Goal: Transaction & Acquisition: Purchase product/service

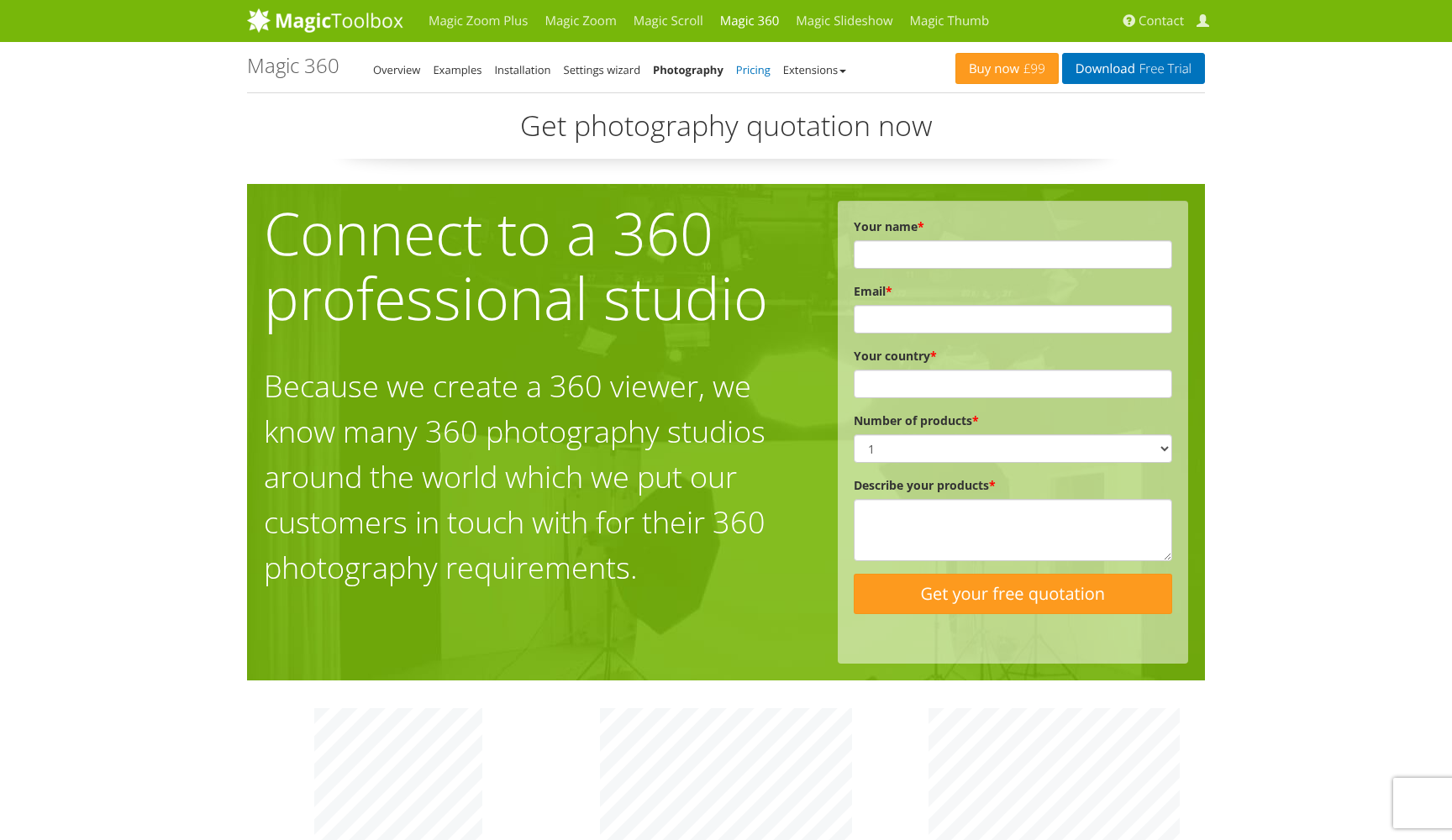
click at [754, 68] on link "Pricing" at bounding box center [753, 70] width 35 height 15
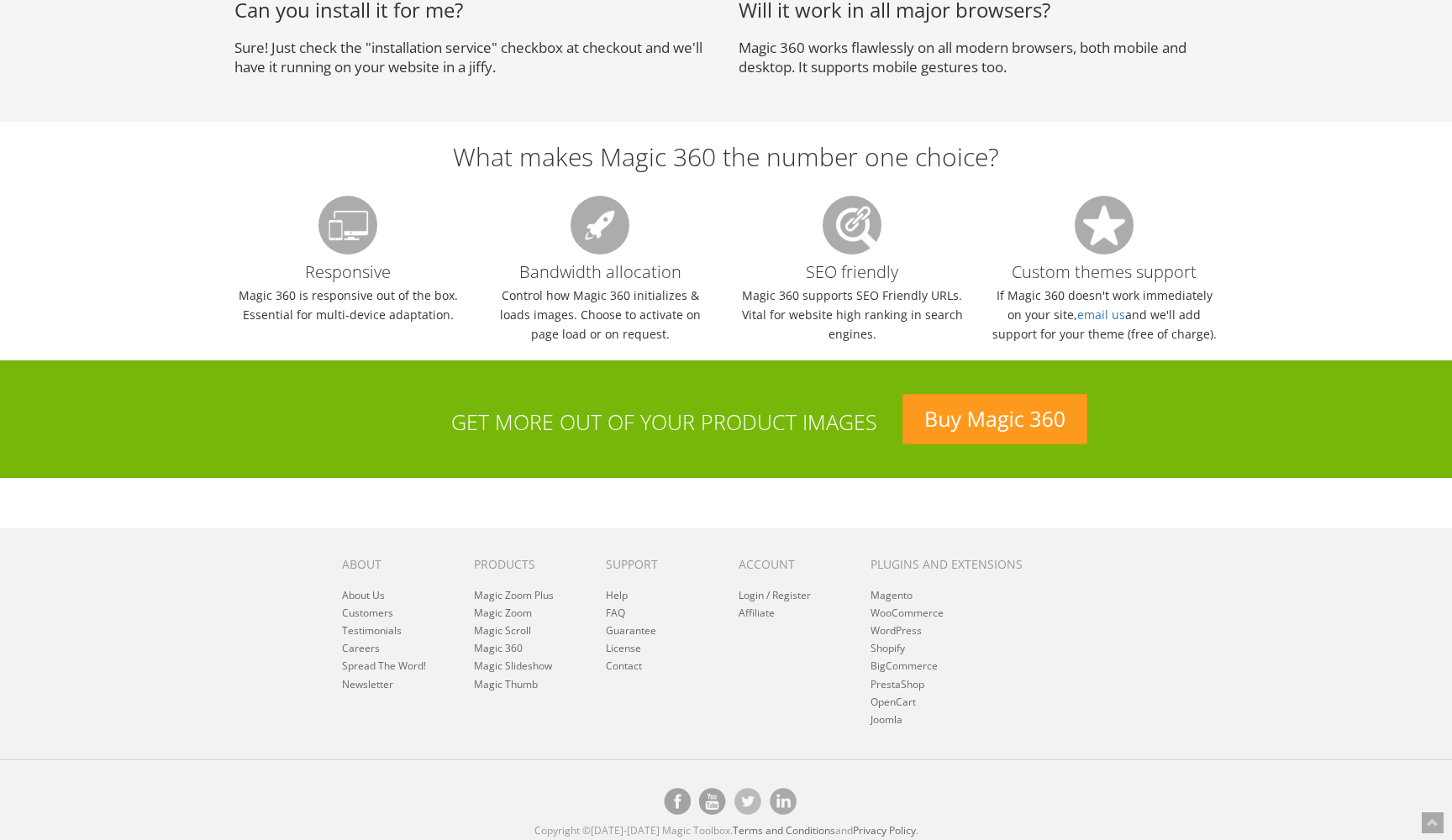
scroll to position [1581, 0]
click at [514, 642] on link "Magic 360" at bounding box center [498, 649] width 48 height 14
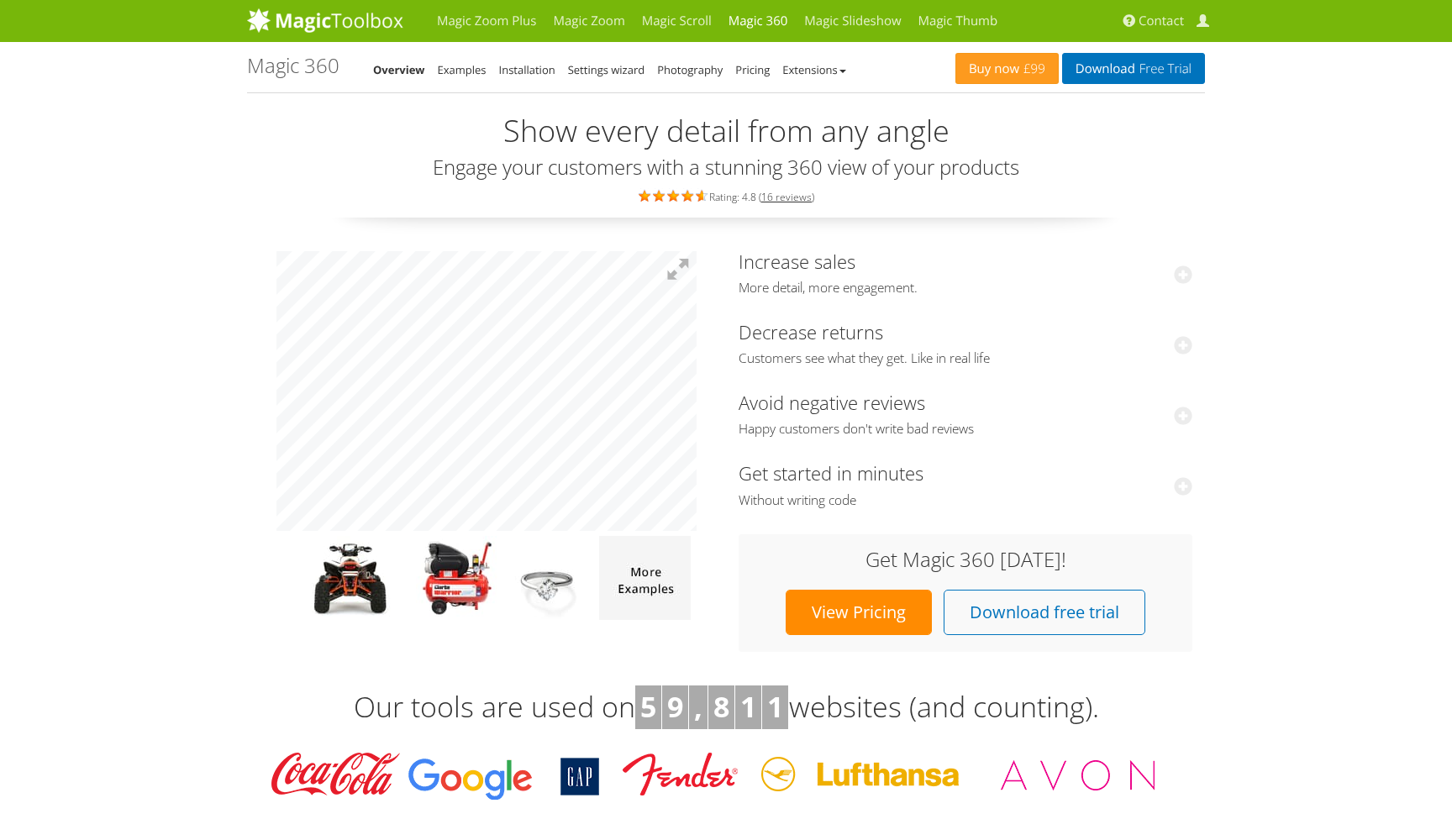
click at [378, 578] on img at bounding box center [348, 578] width 130 height 84
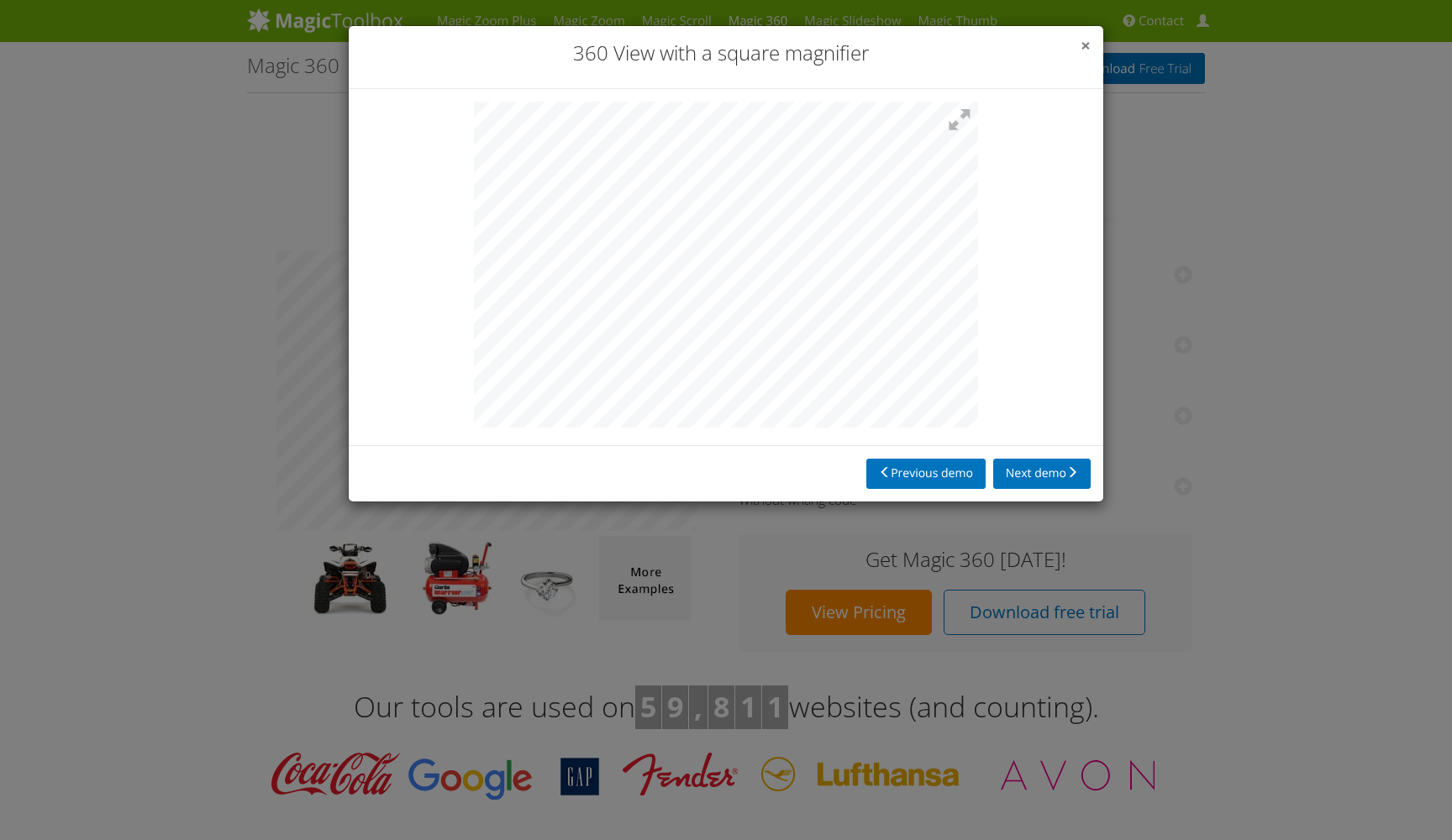
click at [1089, 42] on span "×" at bounding box center [1085, 46] width 10 height 23
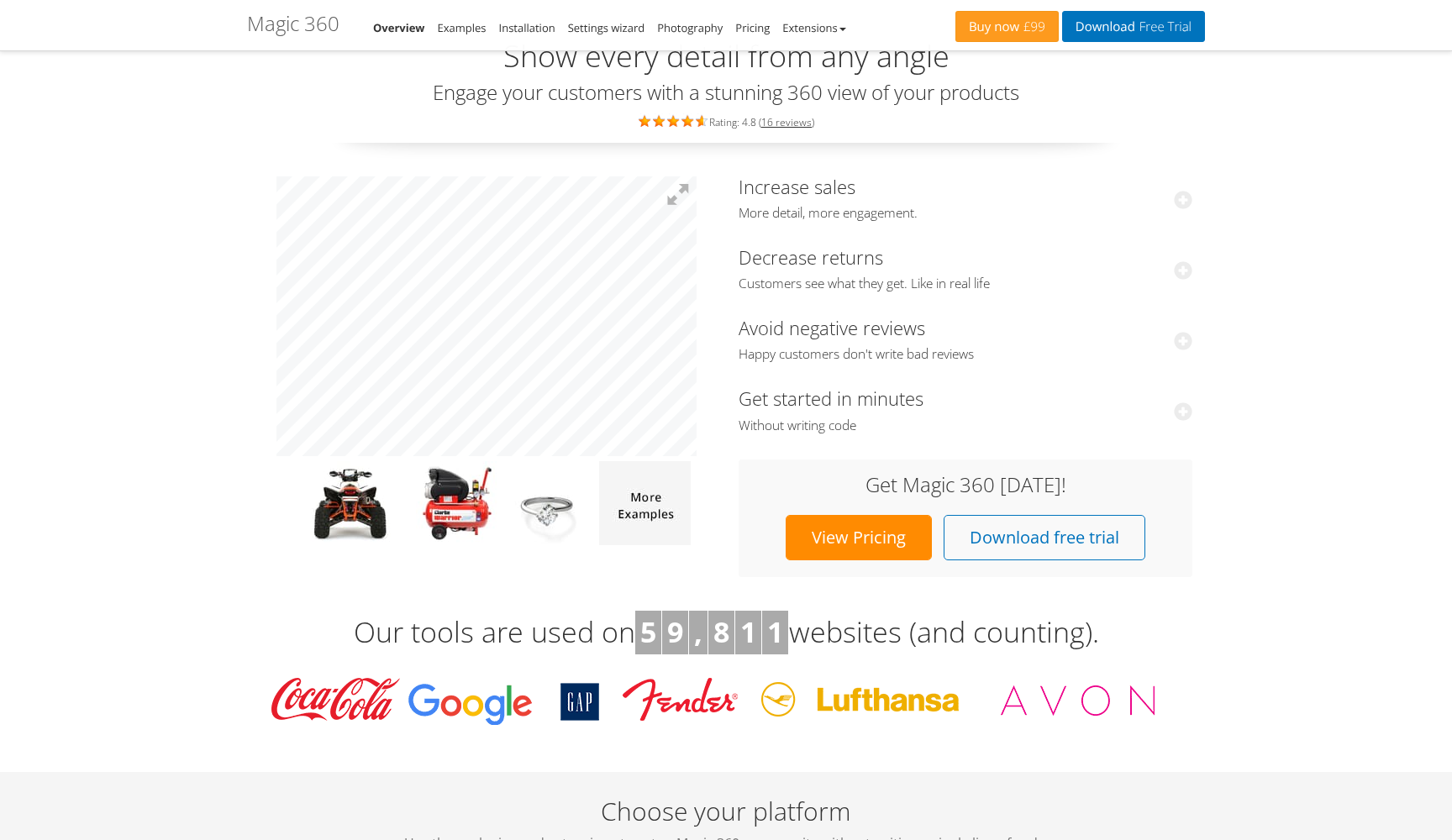
scroll to position [75, 0]
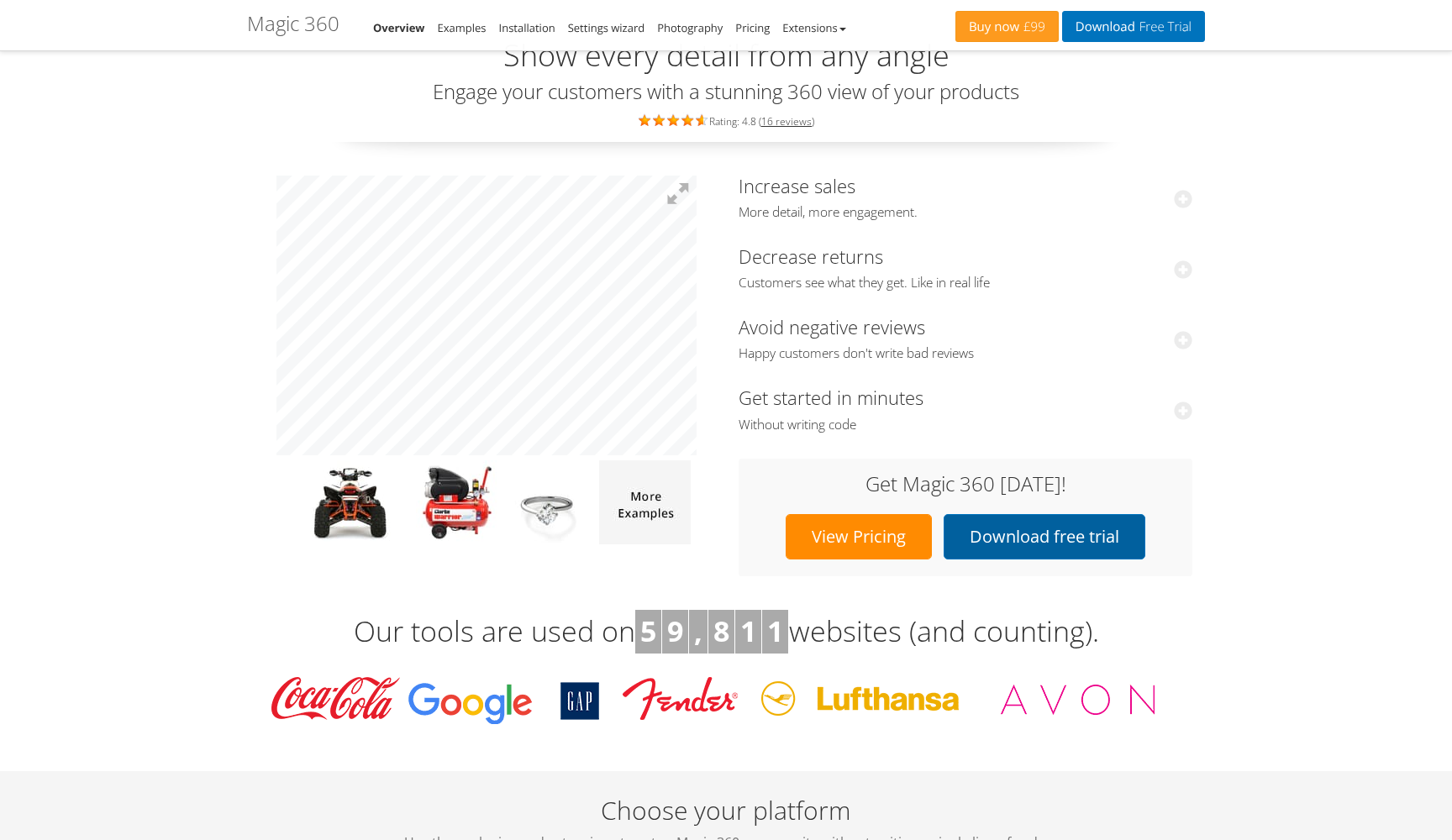
click at [1023, 540] on link "Download free trial" at bounding box center [1044, 537] width 201 height 46
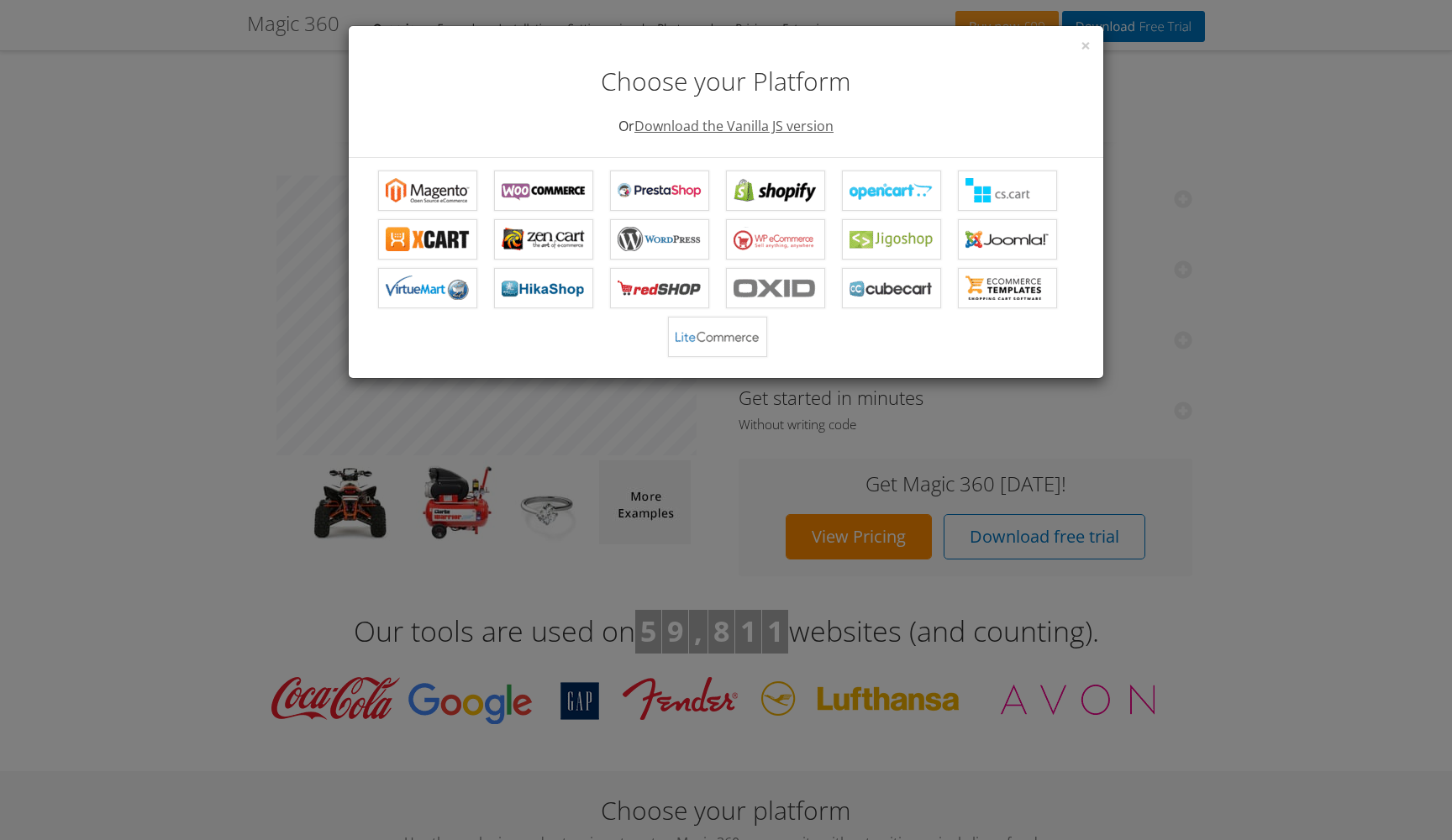
click at [760, 128] on link "Download the Vanilla JS version" at bounding box center [734, 126] width 200 height 19
click at [1087, 47] on span "×" at bounding box center [1085, 46] width 10 height 23
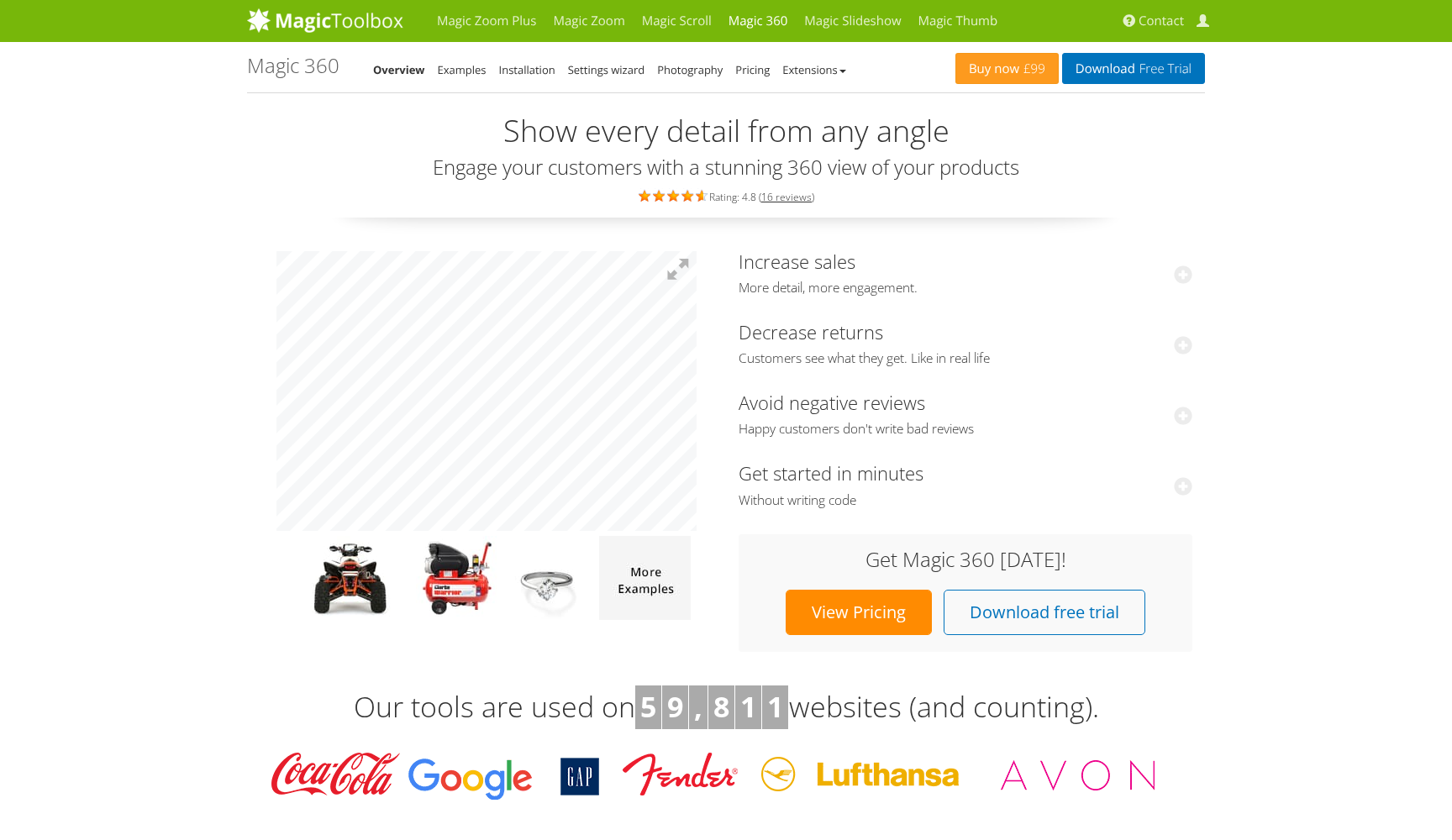
scroll to position [0, 0]
click at [463, 78] on li "Examples" at bounding box center [462, 70] width 48 height 21
click at [464, 75] on link "Examples" at bounding box center [462, 70] width 48 height 15
click at [751, 71] on link "Pricing" at bounding box center [752, 70] width 35 height 15
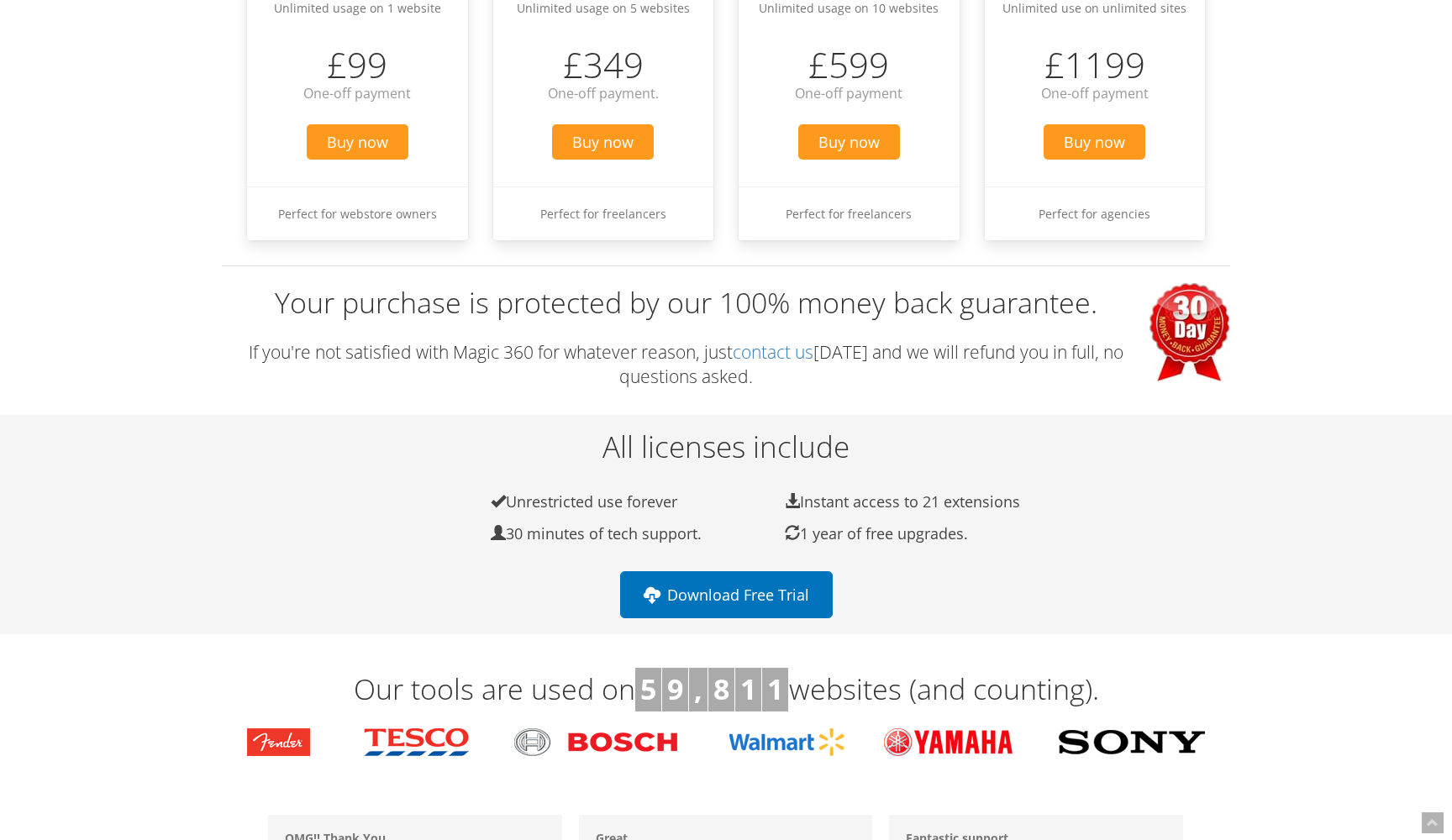
scroll to position [277, 0]
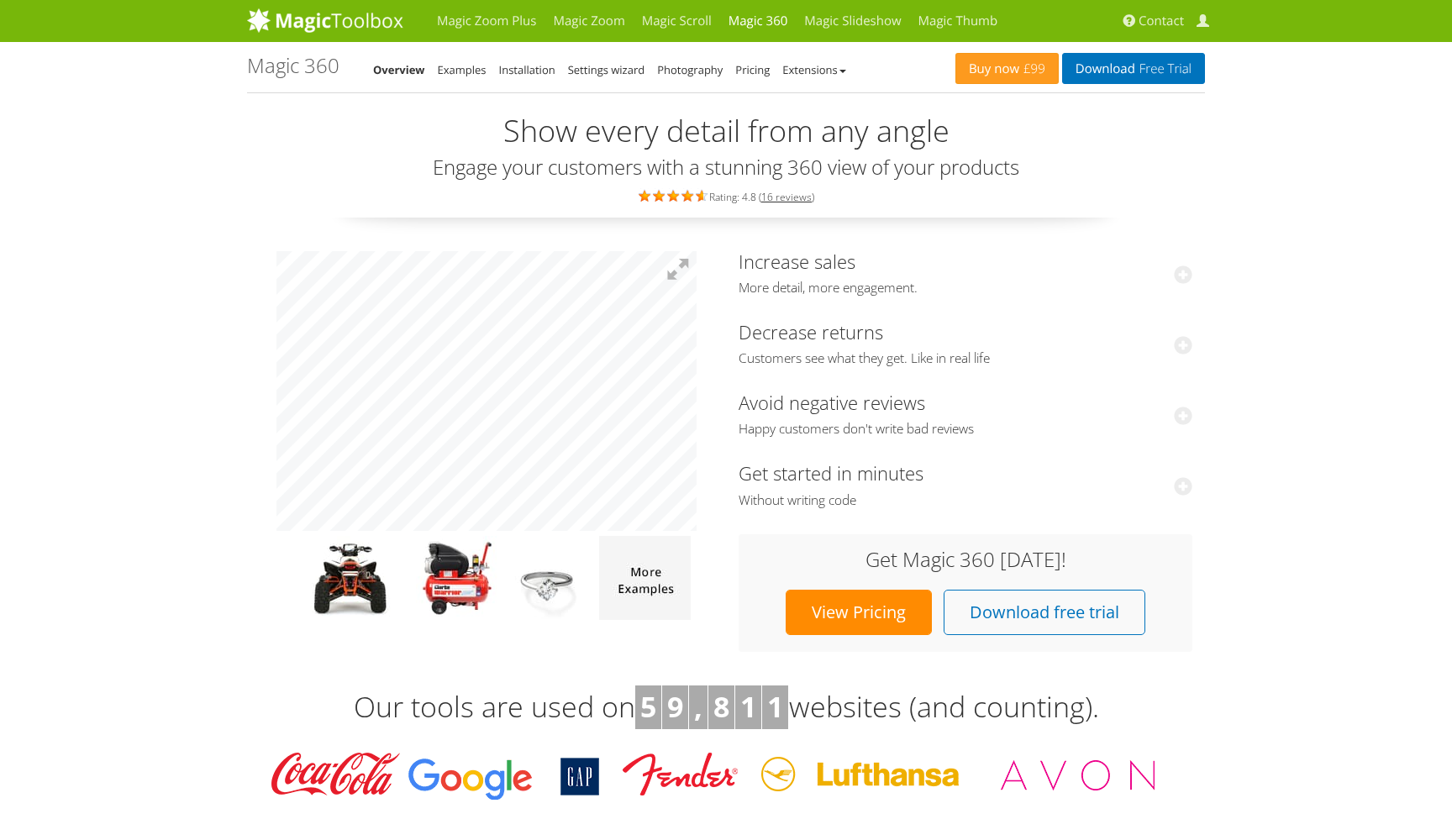
click at [369, 570] on img at bounding box center [348, 578] width 130 height 84
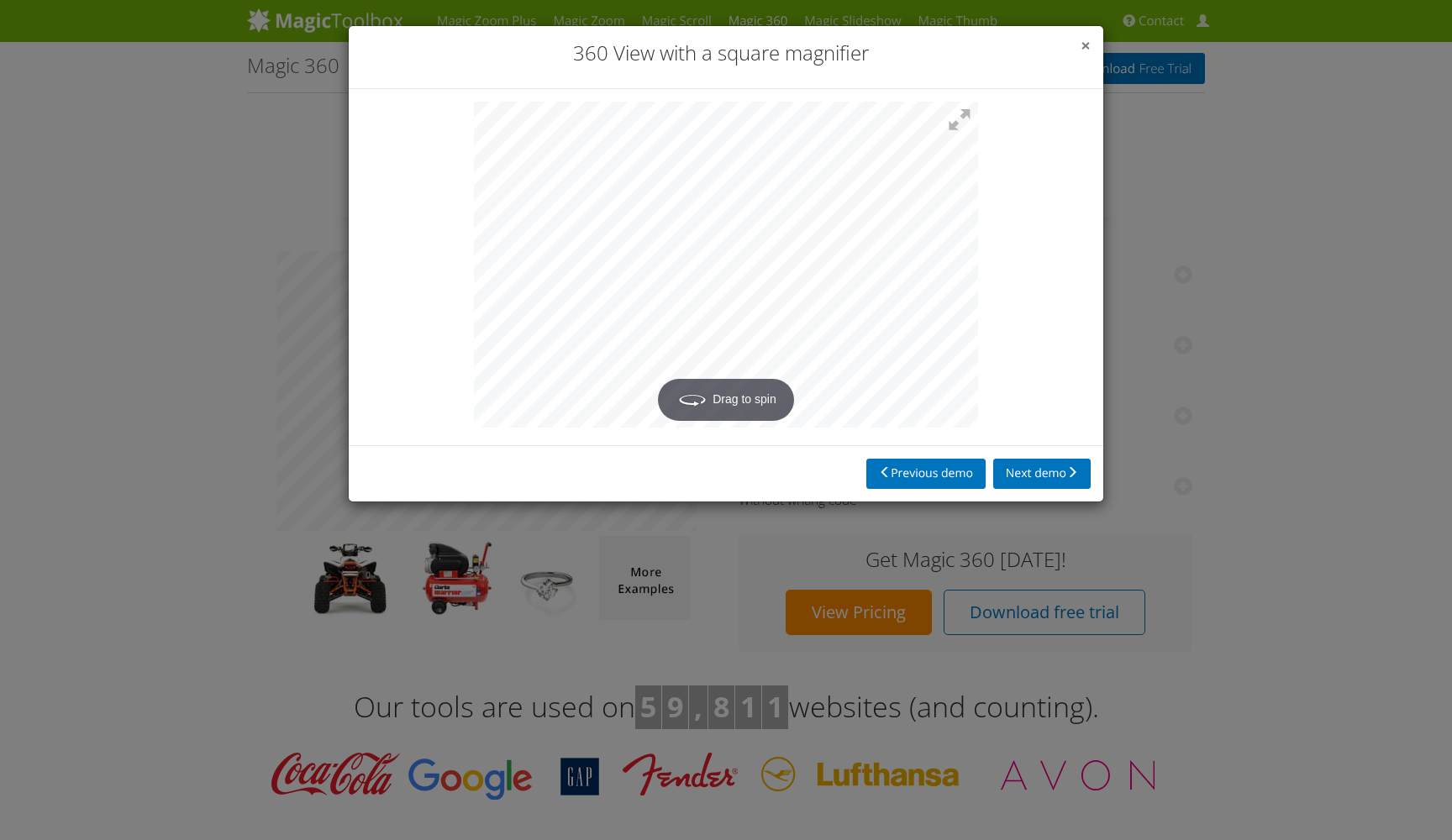
click at [1087, 47] on span "×" at bounding box center [1085, 46] width 10 height 23
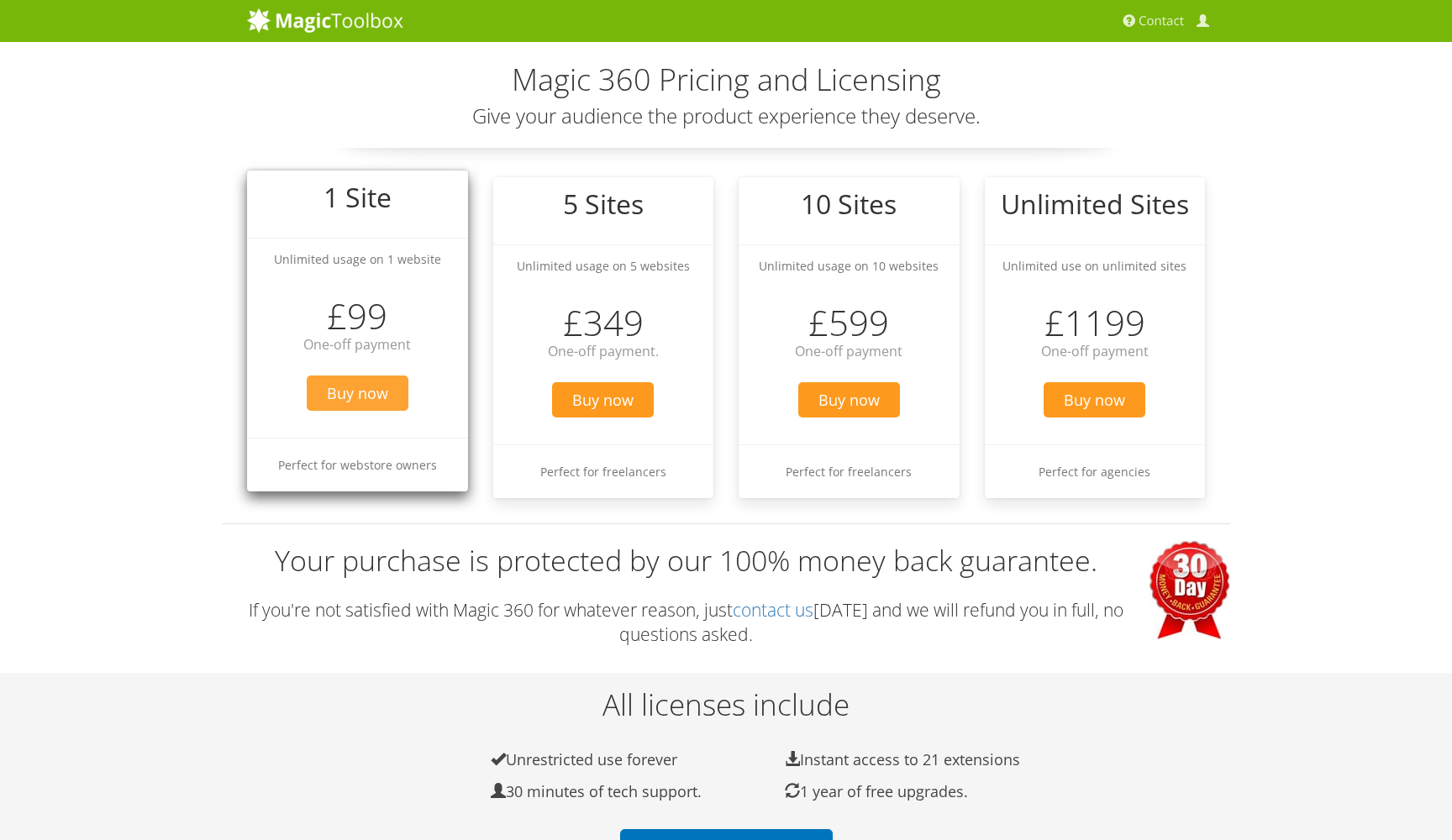
click at [394, 402] on span "Buy now" at bounding box center [358, 393] width 102 height 35
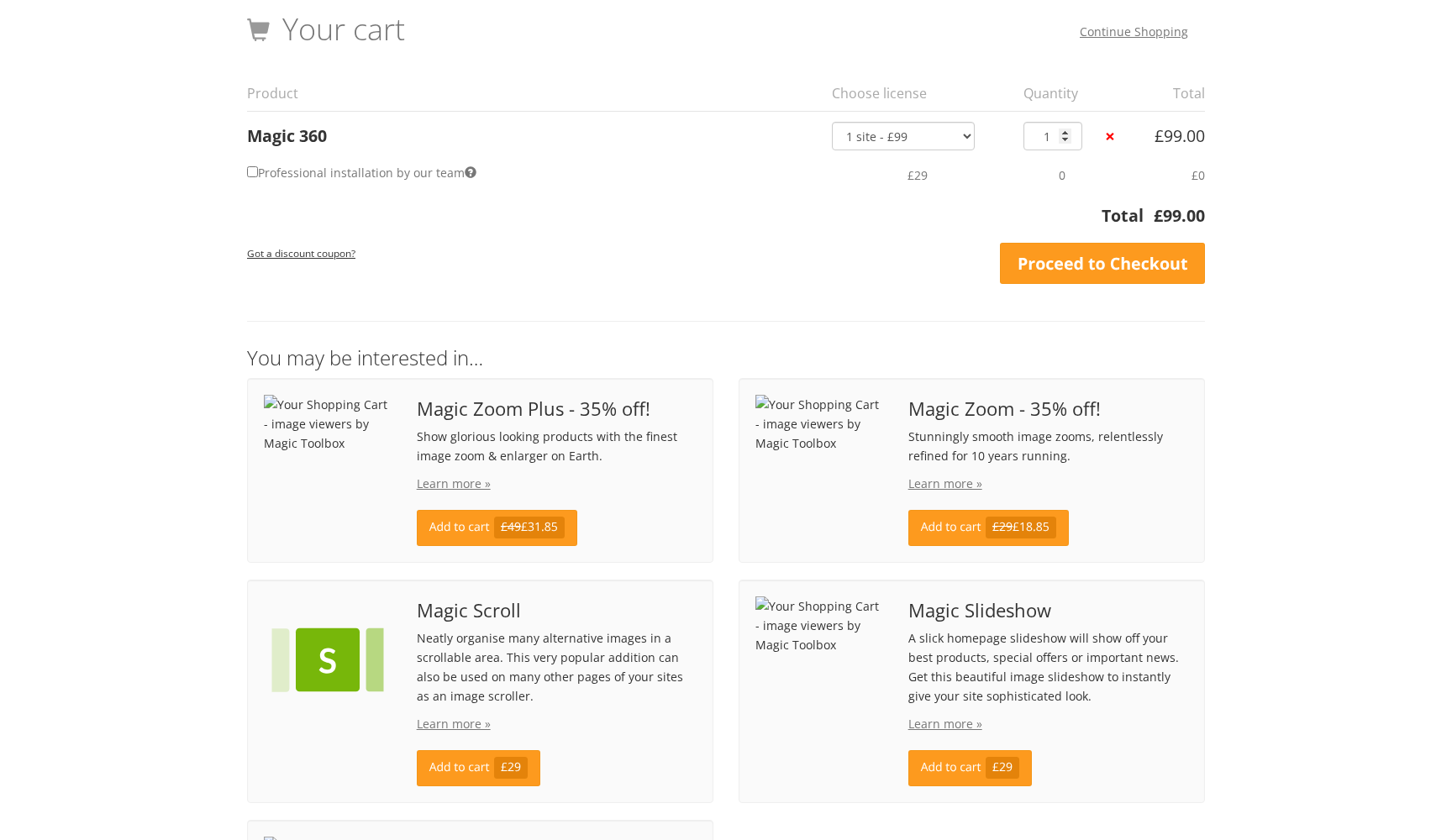
scroll to position [76, 0]
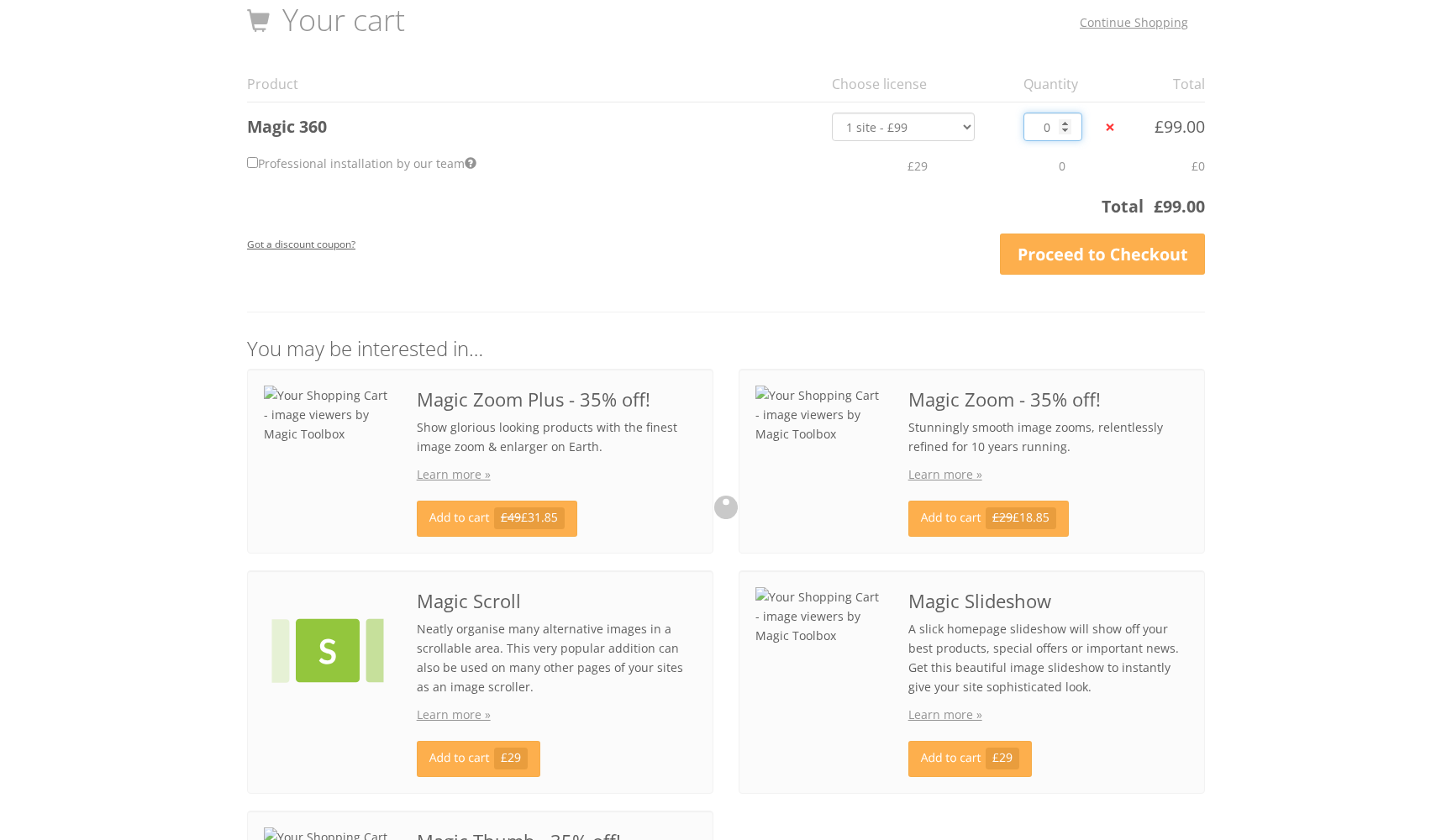
click at [1068, 129] on input "0" at bounding box center [1053, 127] width 59 height 29
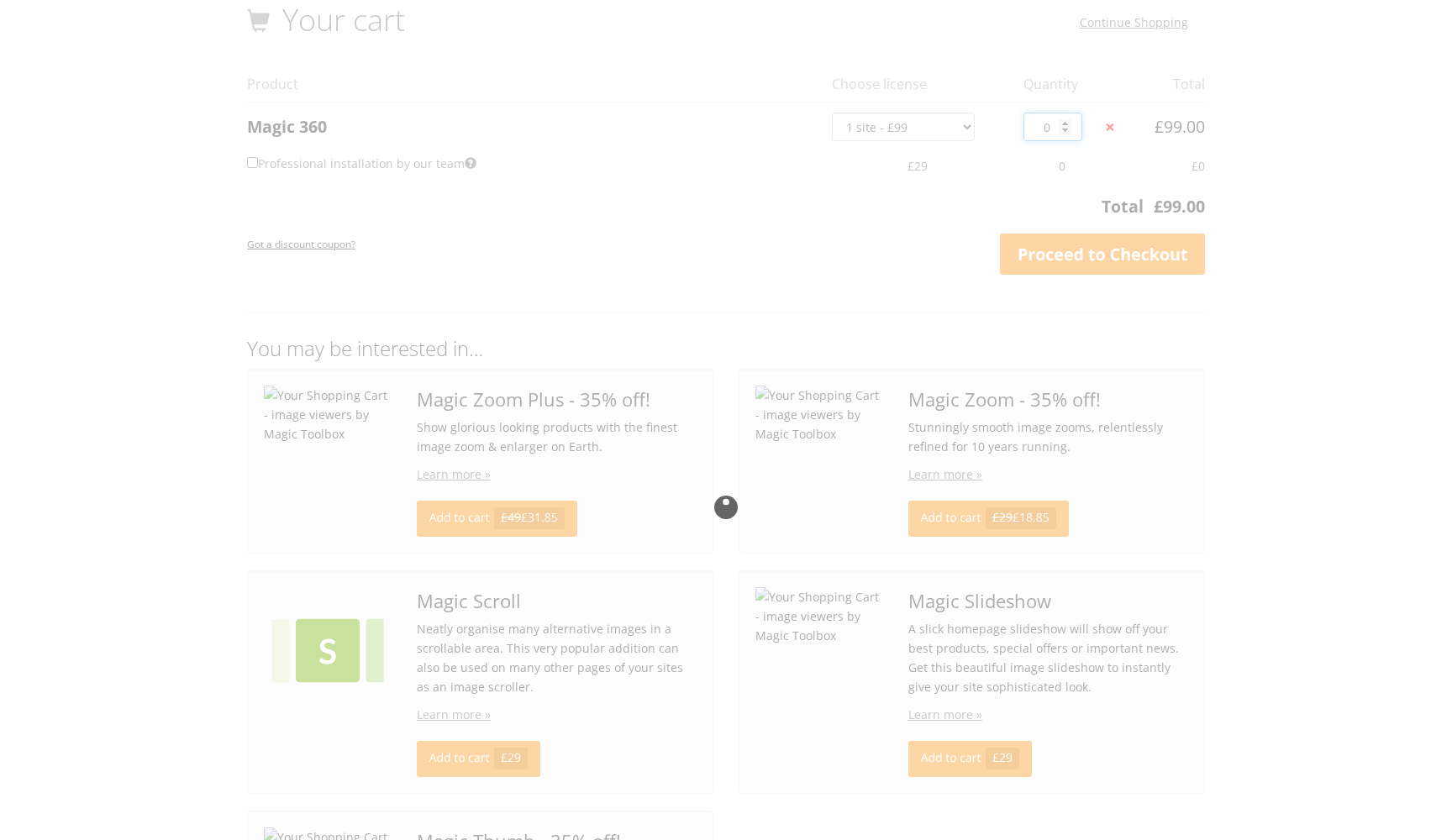
type input "1"
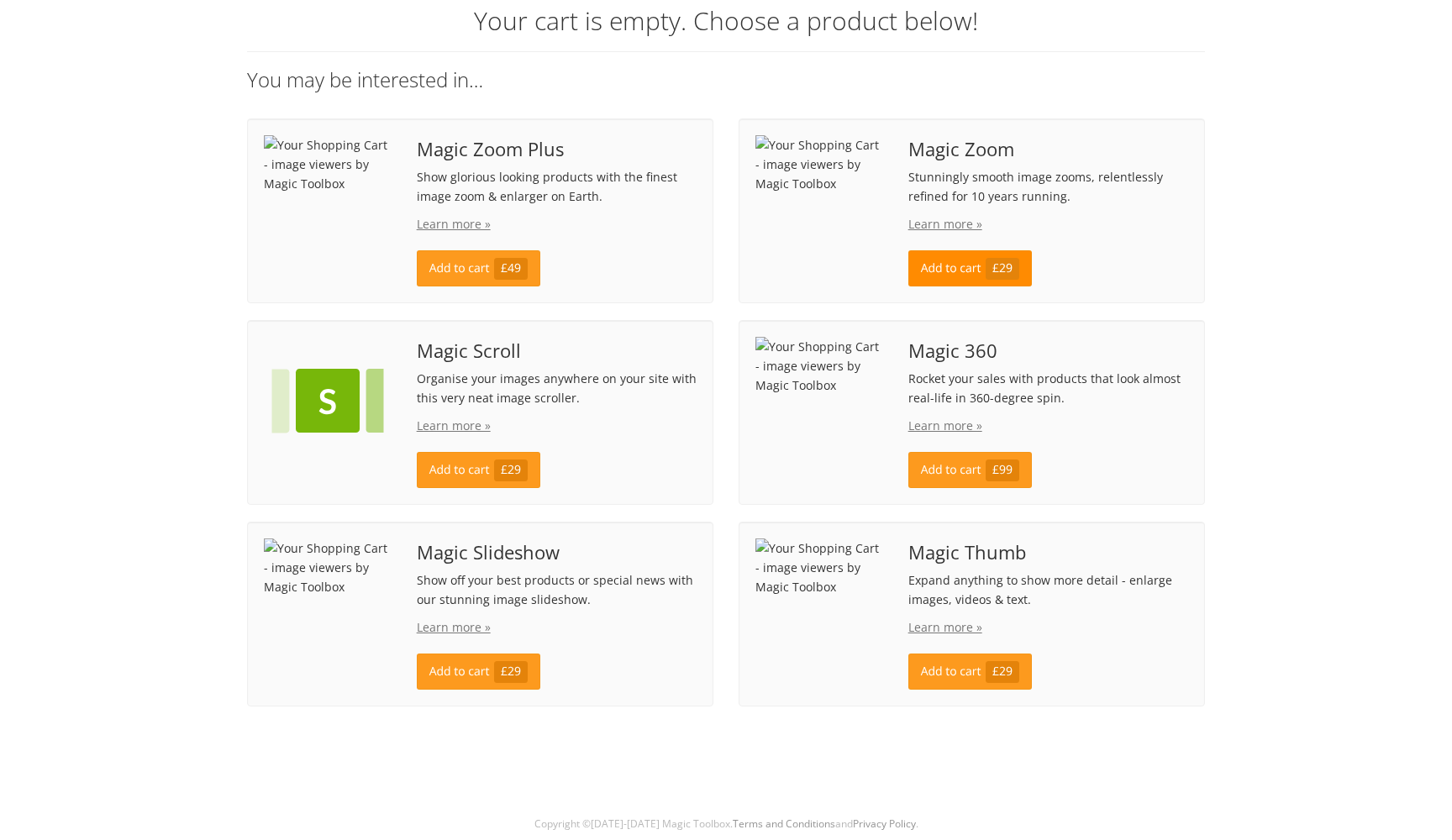
scroll to position [72, 0]
click at [984, 475] on link "Add to cart £99" at bounding box center [970, 471] width 124 height 36
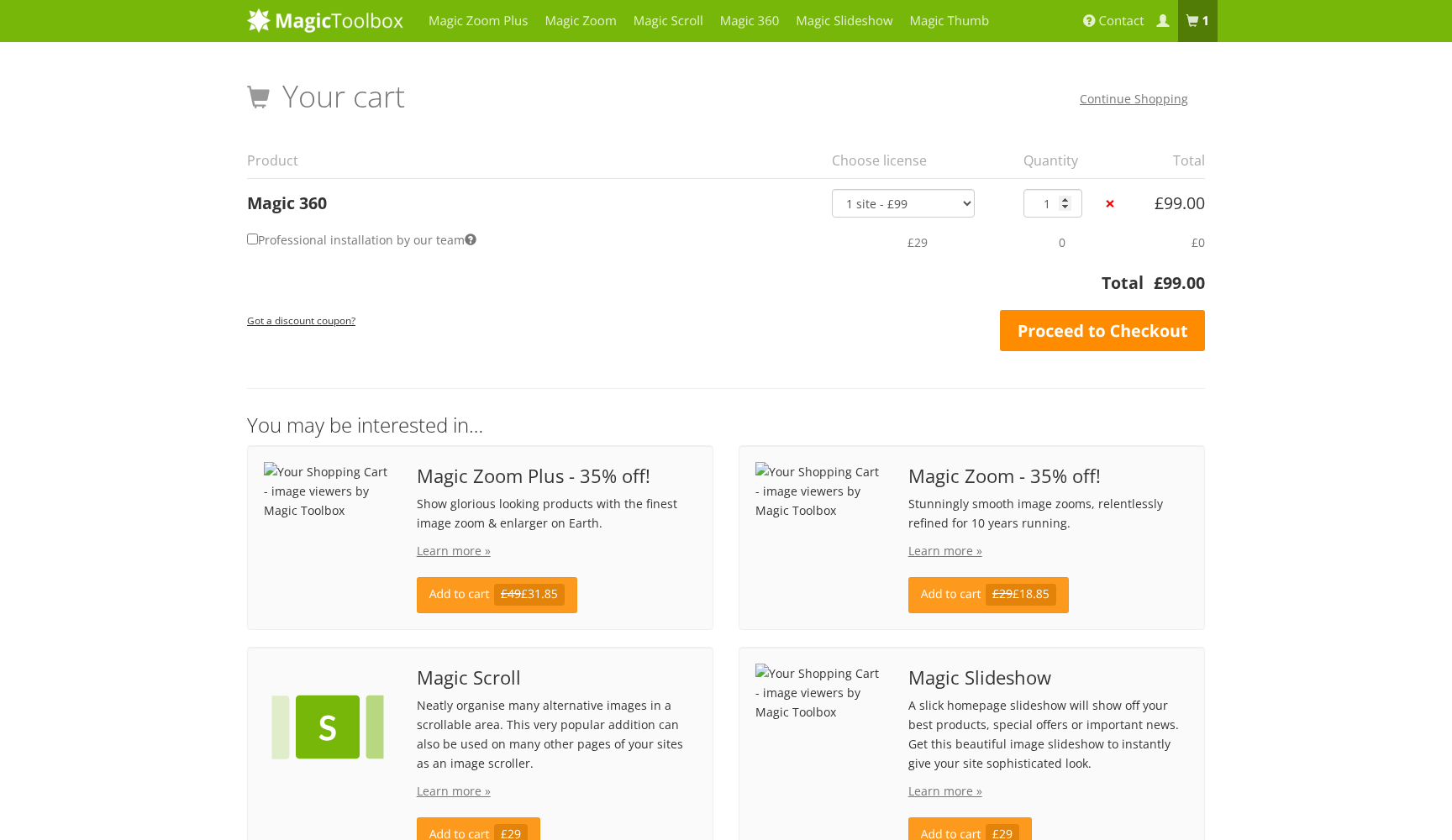
click at [1169, 335] on link "Proceed to Checkout" at bounding box center [1102, 331] width 205 height 42
